Goal: Use online tool/utility: Use online tool/utility

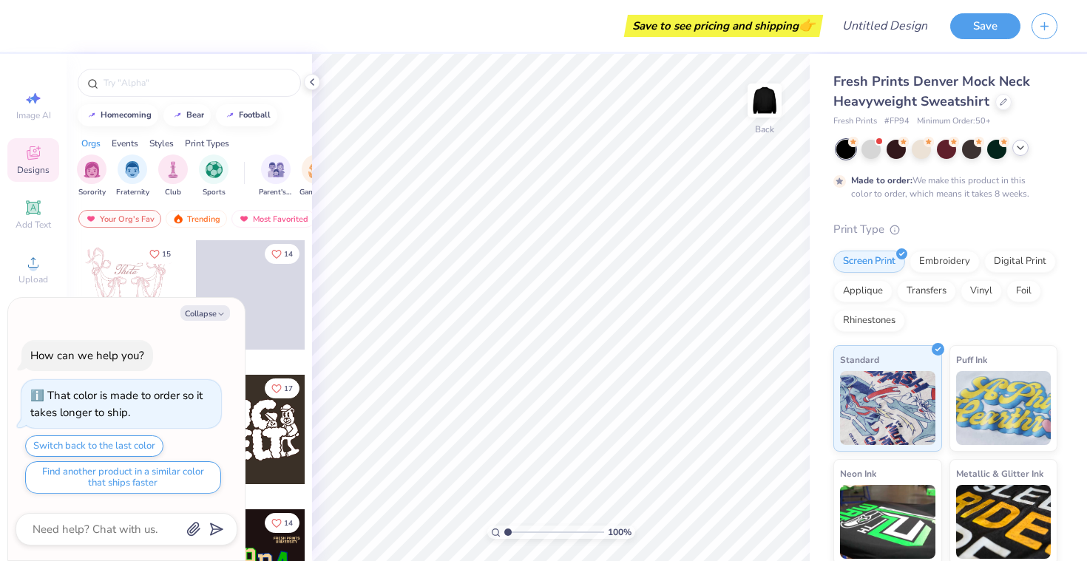
click at [1017, 146] on icon at bounding box center [1020, 148] width 12 height 12
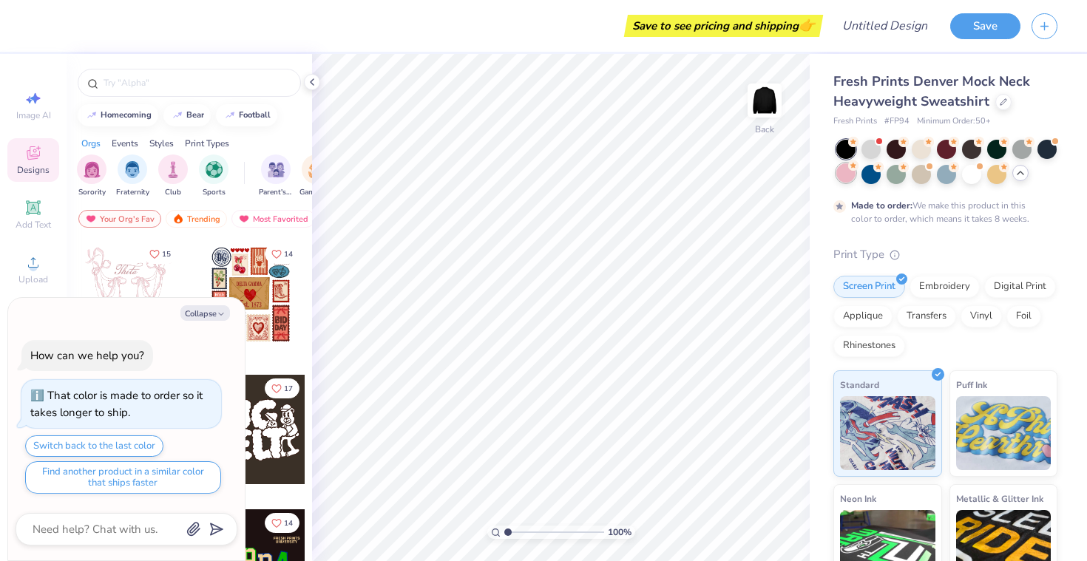
click at [849, 171] on div at bounding box center [845, 172] width 19 height 19
click at [883, 183] on div at bounding box center [946, 162] width 221 height 44
click at [866, 173] on div at bounding box center [870, 172] width 19 height 19
click at [955, 173] on div at bounding box center [946, 172] width 19 height 19
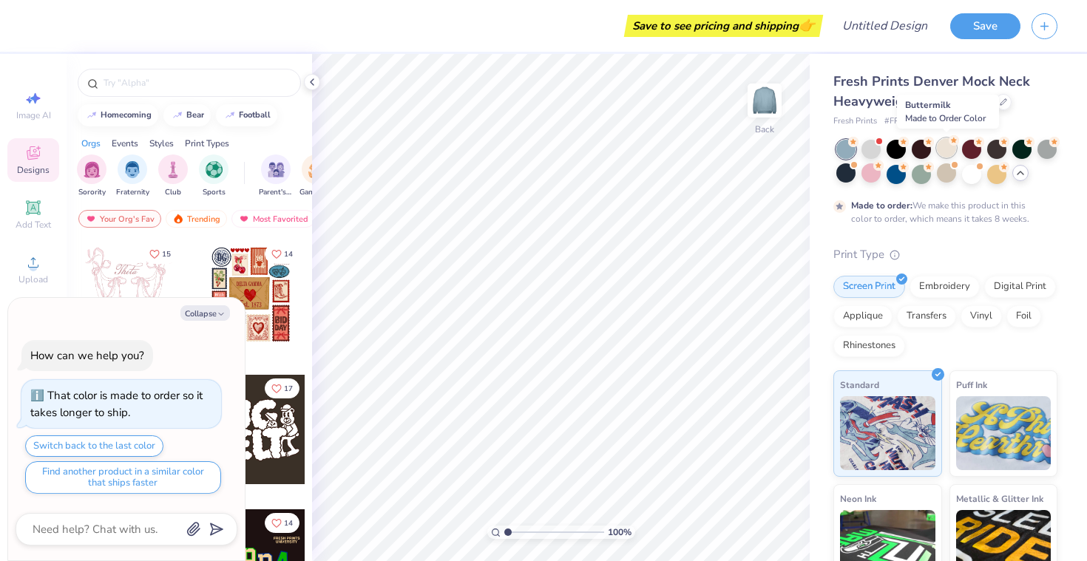
click at [949, 153] on div at bounding box center [946, 147] width 19 height 19
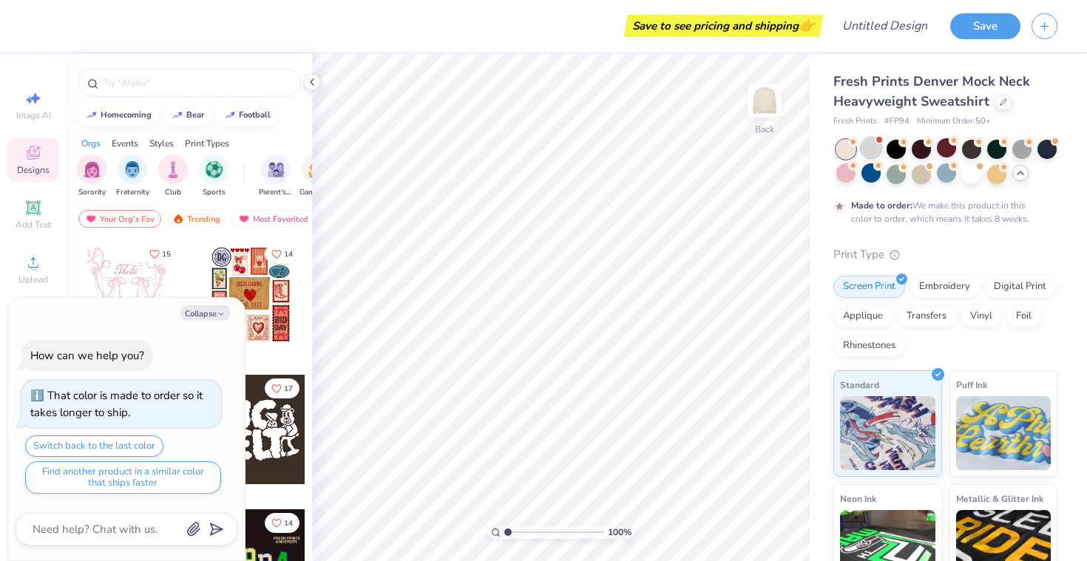
click at [872, 151] on div at bounding box center [870, 147] width 19 height 19
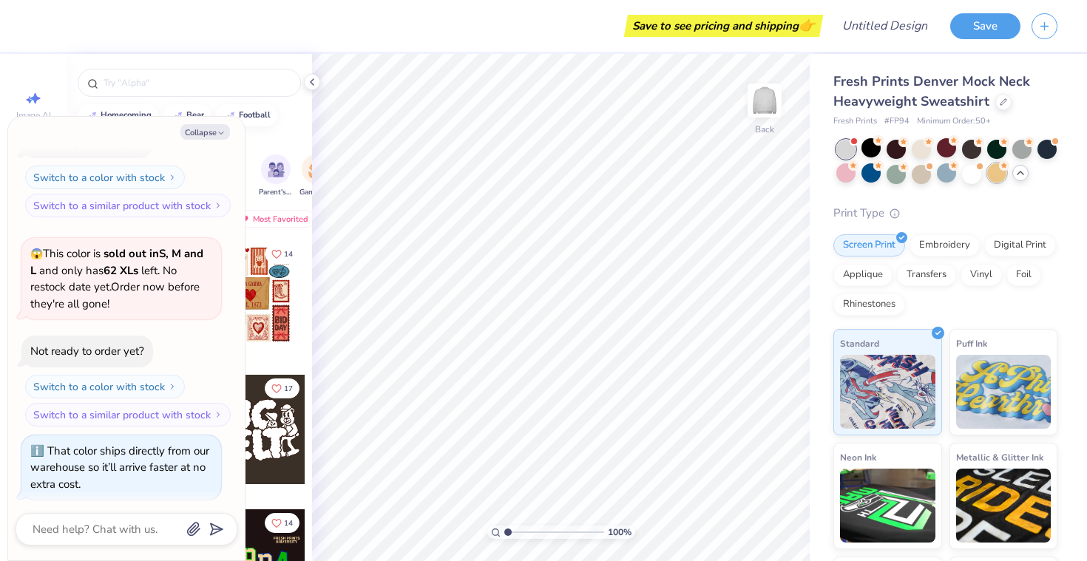
click at [995, 174] on div at bounding box center [996, 172] width 19 height 19
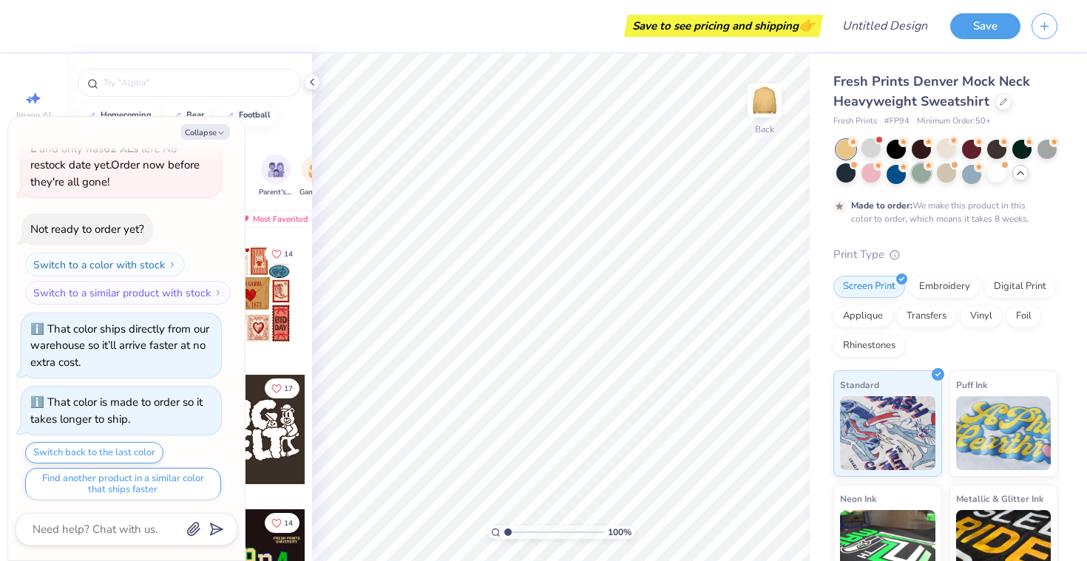
click at [913, 177] on div at bounding box center [921, 172] width 19 height 19
click at [895, 174] on div at bounding box center [895, 172] width 19 height 19
click at [872, 172] on div at bounding box center [870, 172] width 19 height 19
click at [846, 172] on div at bounding box center [845, 172] width 19 height 19
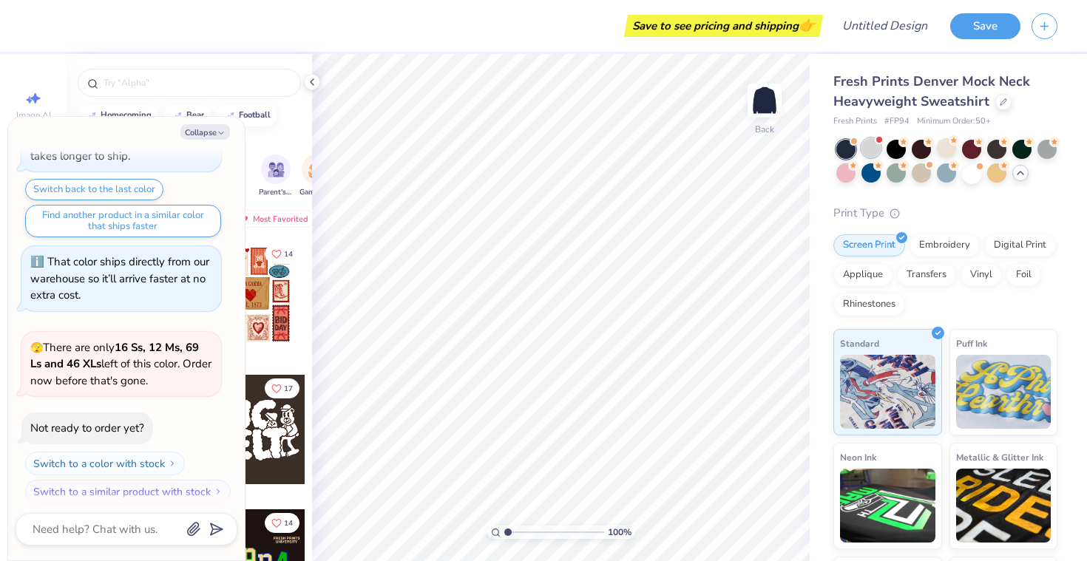
click at [867, 149] on div at bounding box center [870, 147] width 19 height 19
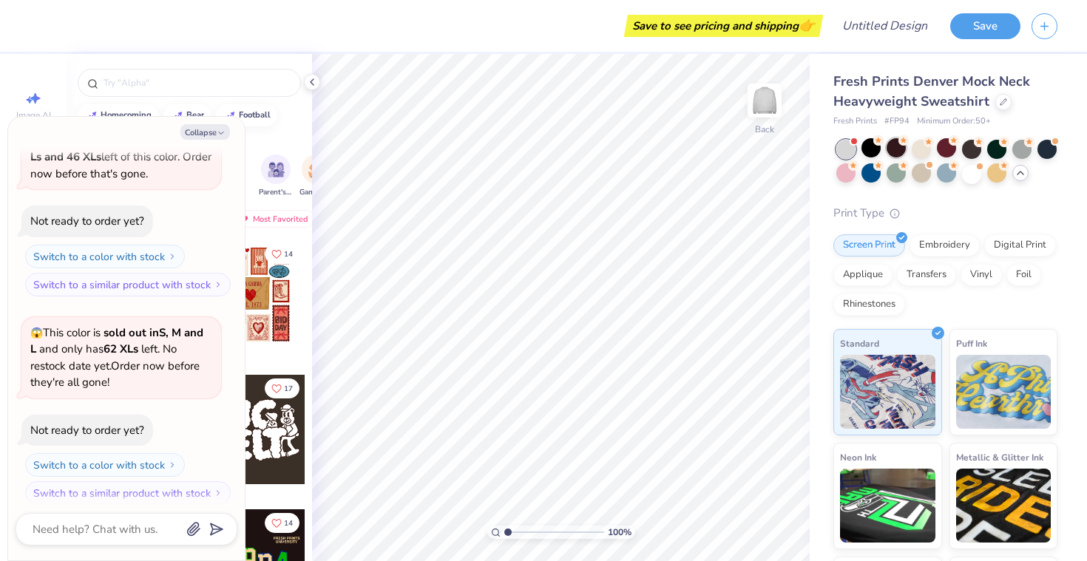
click at [895, 149] on div at bounding box center [895, 147] width 19 height 19
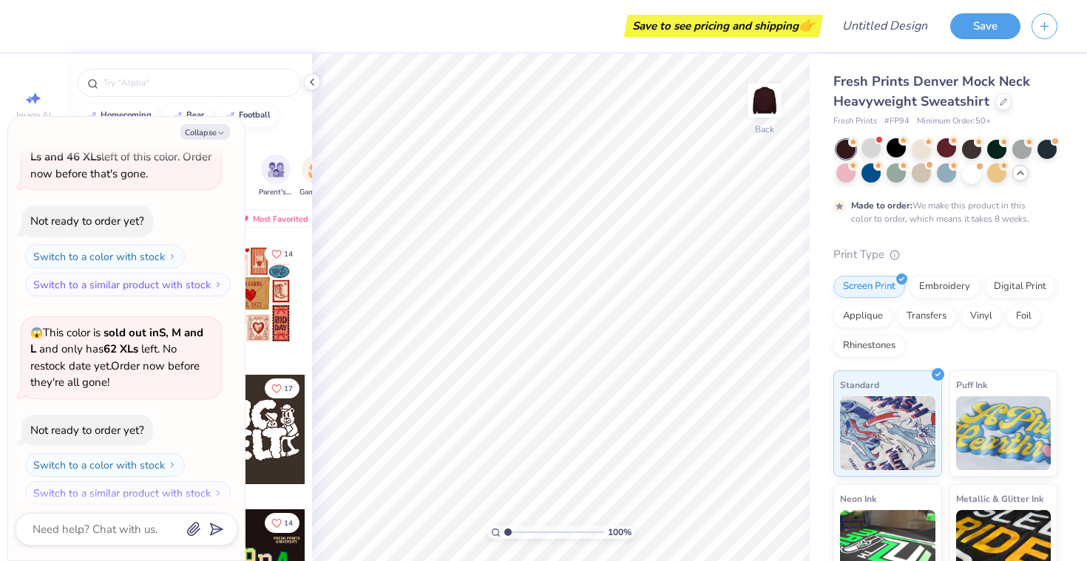
scroll to position [1019, 0]
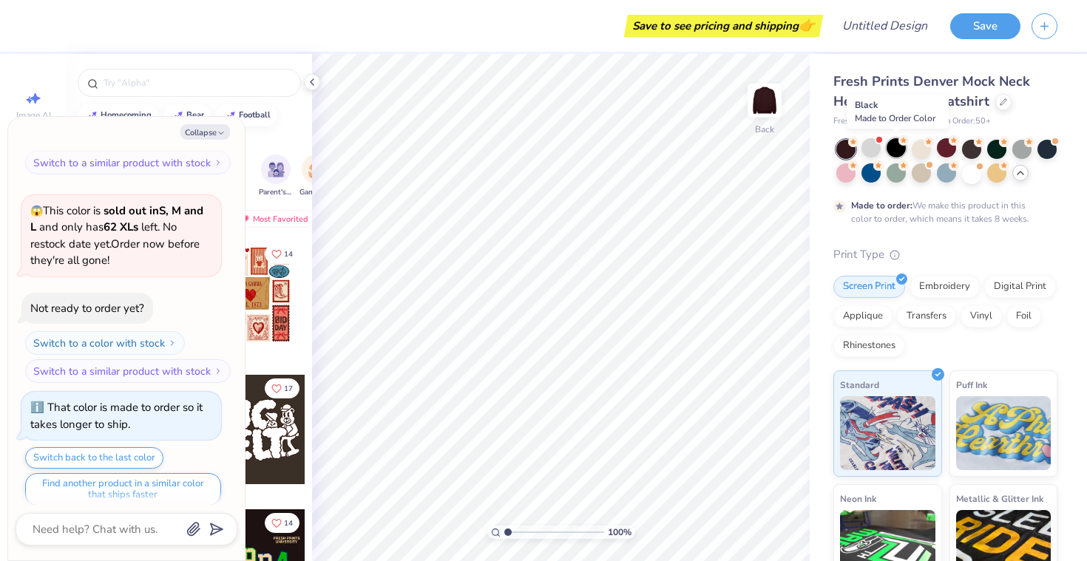
click at [901, 150] on div at bounding box center [895, 147] width 19 height 19
click at [931, 150] on div at bounding box center [921, 147] width 19 height 19
click at [945, 151] on div at bounding box center [946, 147] width 19 height 19
click at [967, 152] on div at bounding box center [971, 147] width 19 height 19
click at [999, 153] on div at bounding box center [996, 147] width 19 height 19
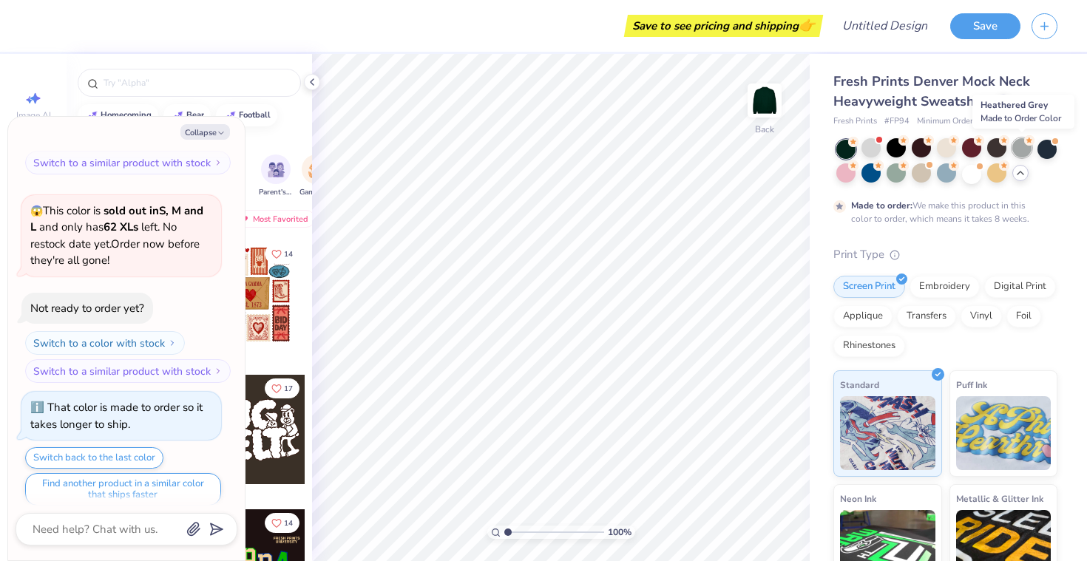
click at [1014, 150] on div at bounding box center [1021, 147] width 19 height 19
click at [1043, 151] on div at bounding box center [1046, 147] width 19 height 19
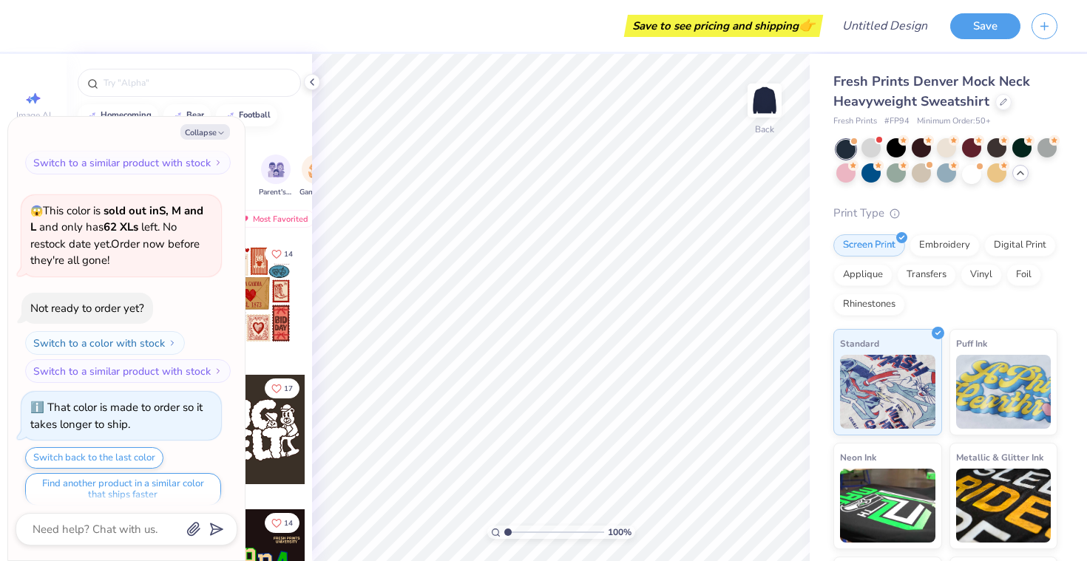
scroll to position [1282, 0]
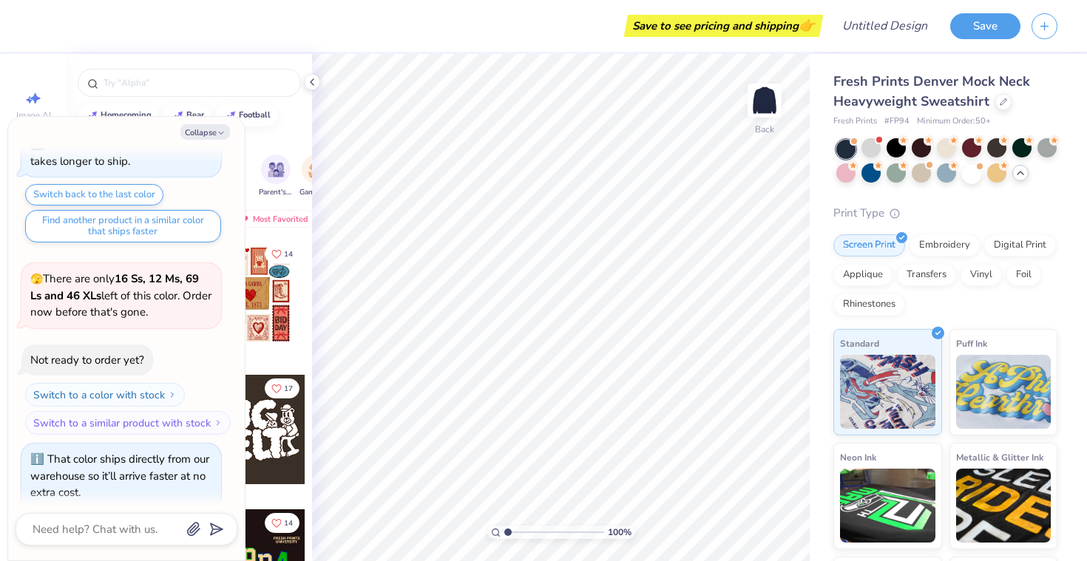
type textarea "x"
